Goal: Task Accomplishment & Management: Manage account settings

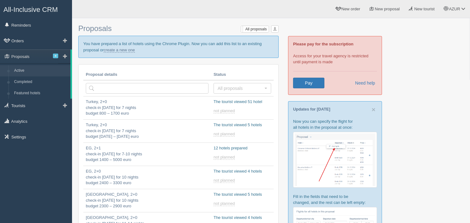
click at [67, 56] on span at bounding box center [65, 56] width 4 height 4
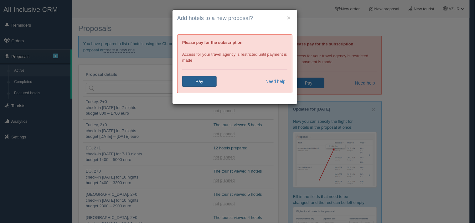
click at [201, 85] on link "Pay" at bounding box center [199, 81] width 34 height 11
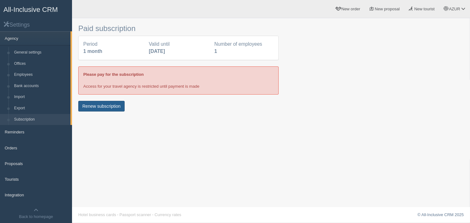
click at [110, 105] on button "Renew subscription" at bounding box center [101, 106] width 46 height 11
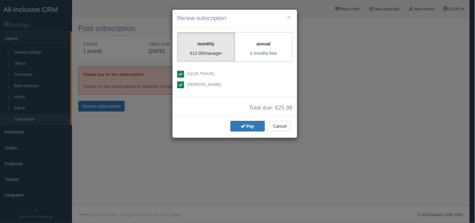
click at [182, 86] on ins at bounding box center [180, 84] width 7 height 7
checkbox input "false"
click at [257, 124] on button "Pay" at bounding box center [247, 126] width 34 height 11
